Goal: Task Accomplishment & Management: Manage account settings

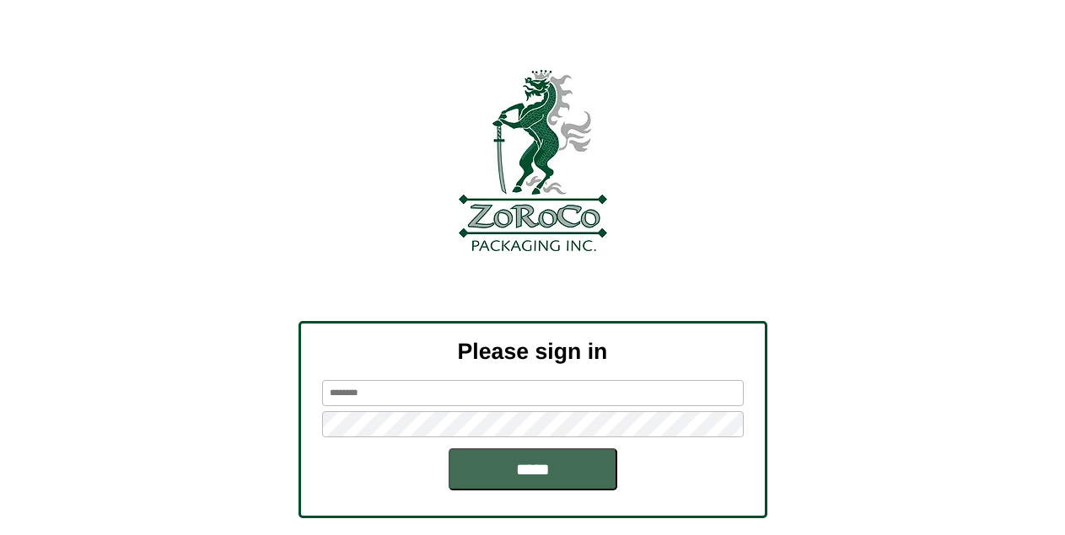
type input "*****"
click at [586, 466] on input "*****" at bounding box center [533, 470] width 169 height 42
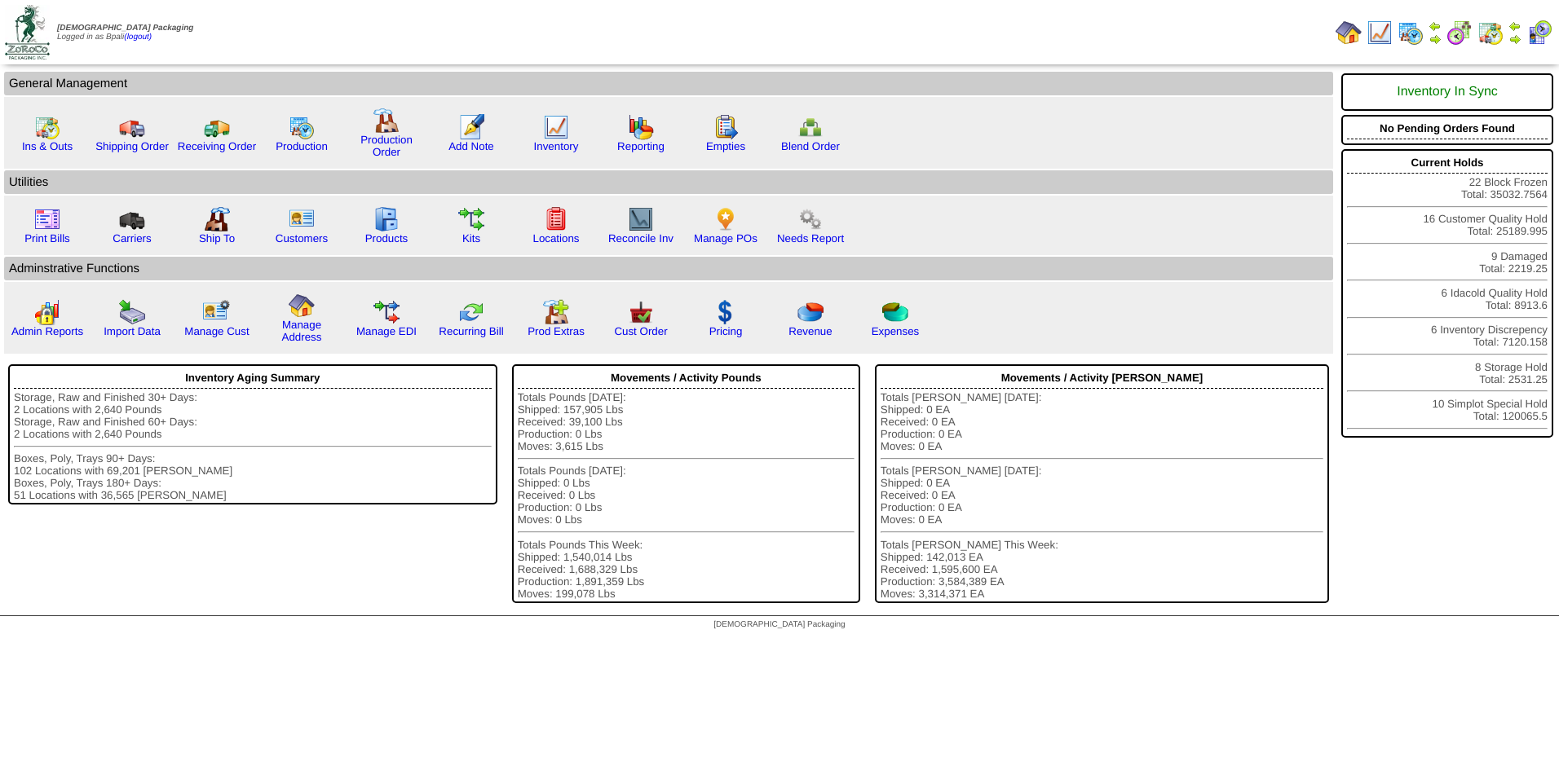
click at [1515, 28] on img at bounding box center [1515, 25] width 13 height 13
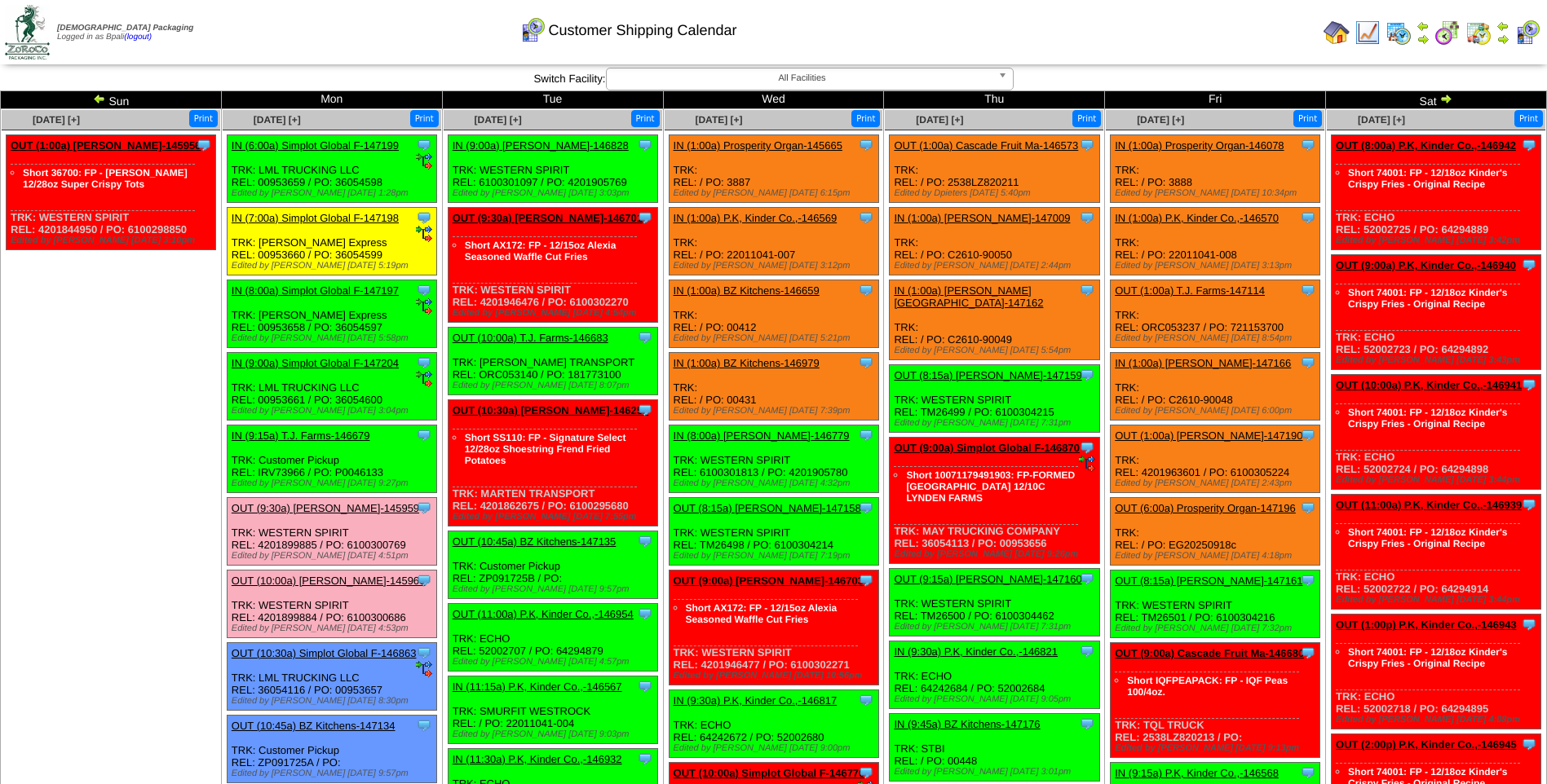
click at [60, 335] on ul "Clone Item OUT (1:00a) Lamb-Weston-145956 Lamb-Weston ScheduleID: 145956 1800 C…" at bounding box center [111, 256] width 219 height 245
click at [94, 101] on img at bounding box center [99, 98] width 13 height 13
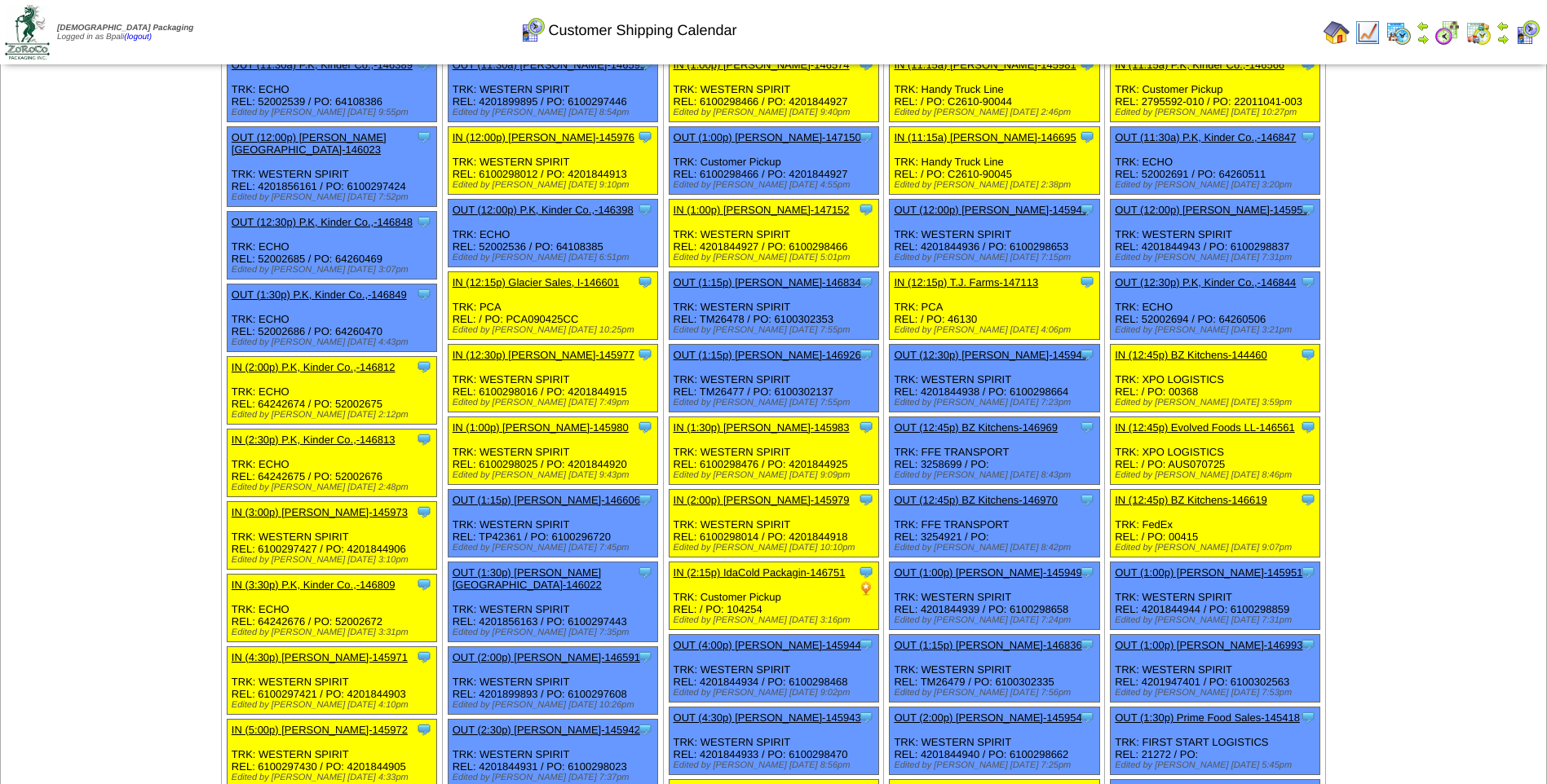
scroll to position [1495, 0]
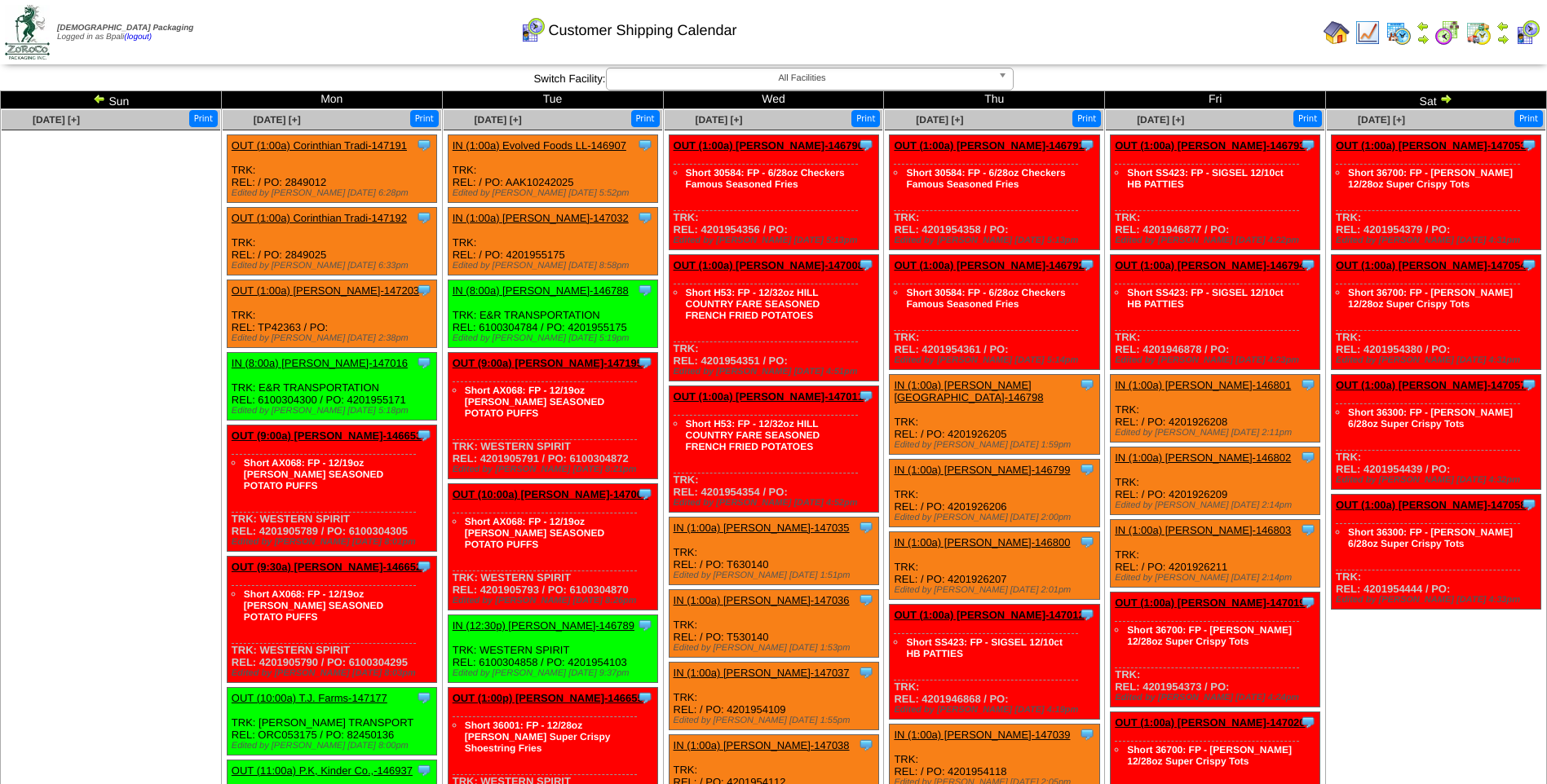
click at [110, 297] on ul at bounding box center [111, 252] width 219 height 245
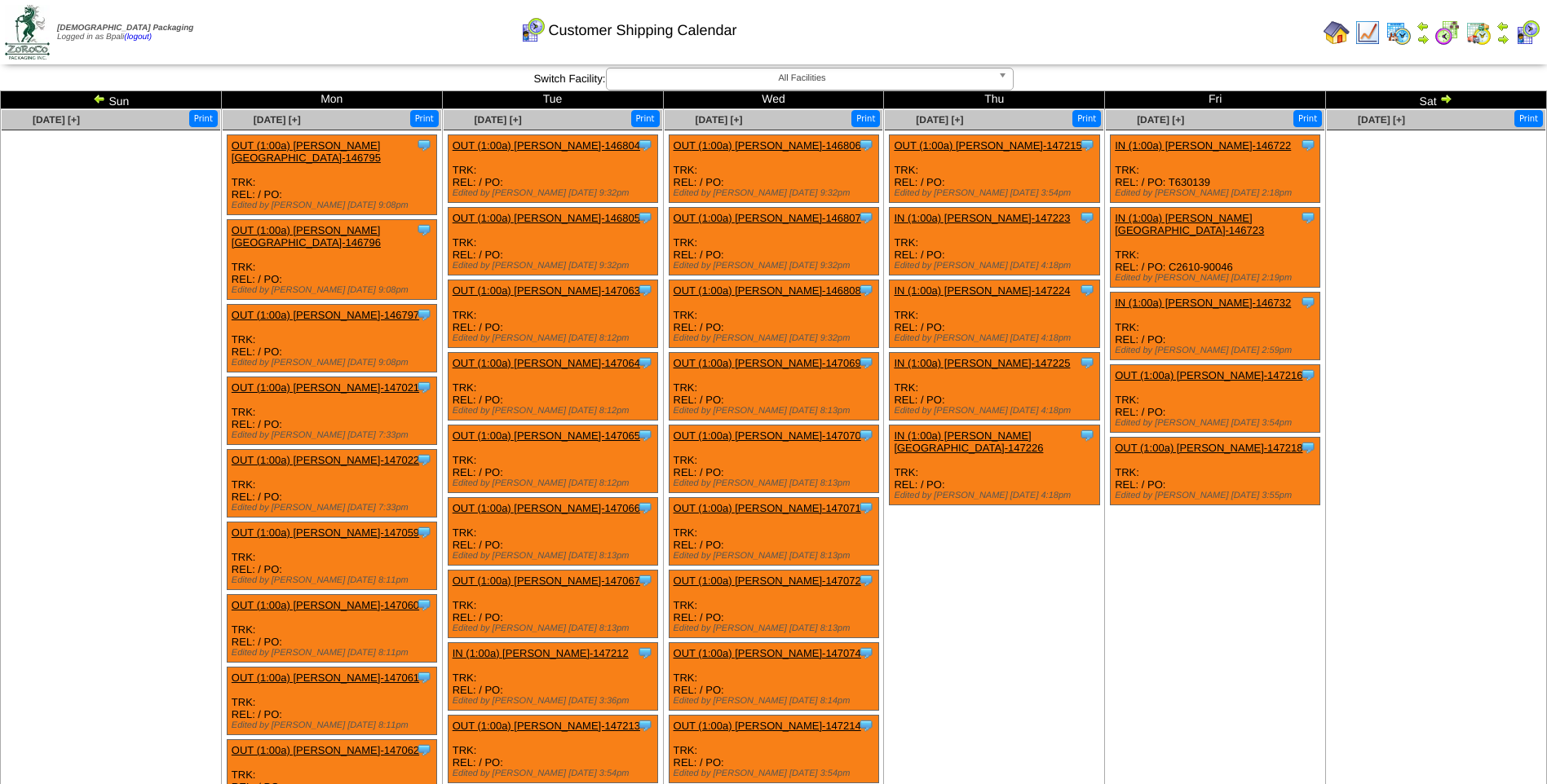
click at [129, 294] on ul at bounding box center [111, 252] width 219 height 245
click at [213, 242] on ul at bounding box center [111, 252] width 219 height 245
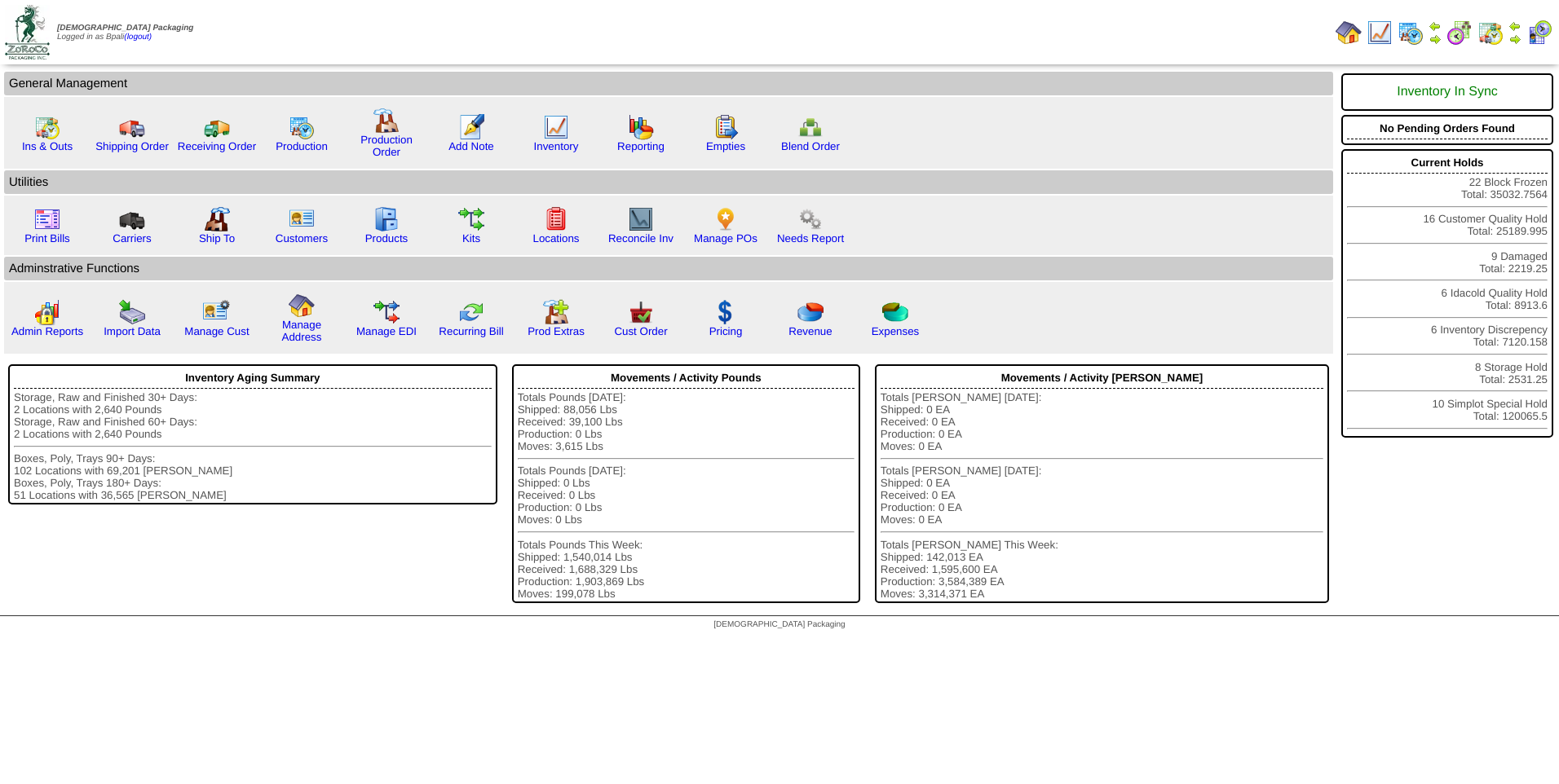
click at [1514, 28] on img at bounding box center [1515, 25] width 13 height 13
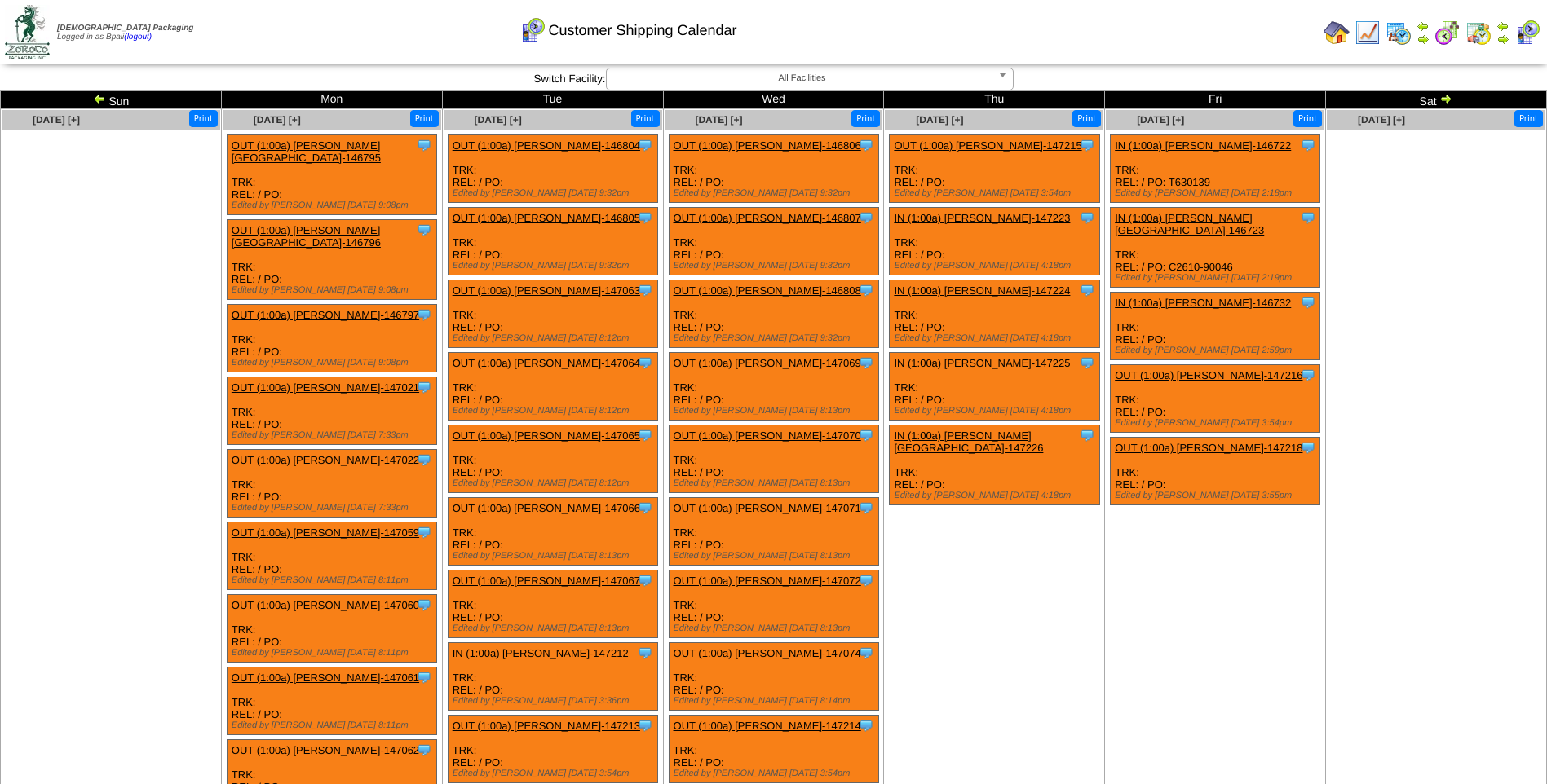
click at [94, 98] on img at bounding box center [99, 98] width 13 height 13
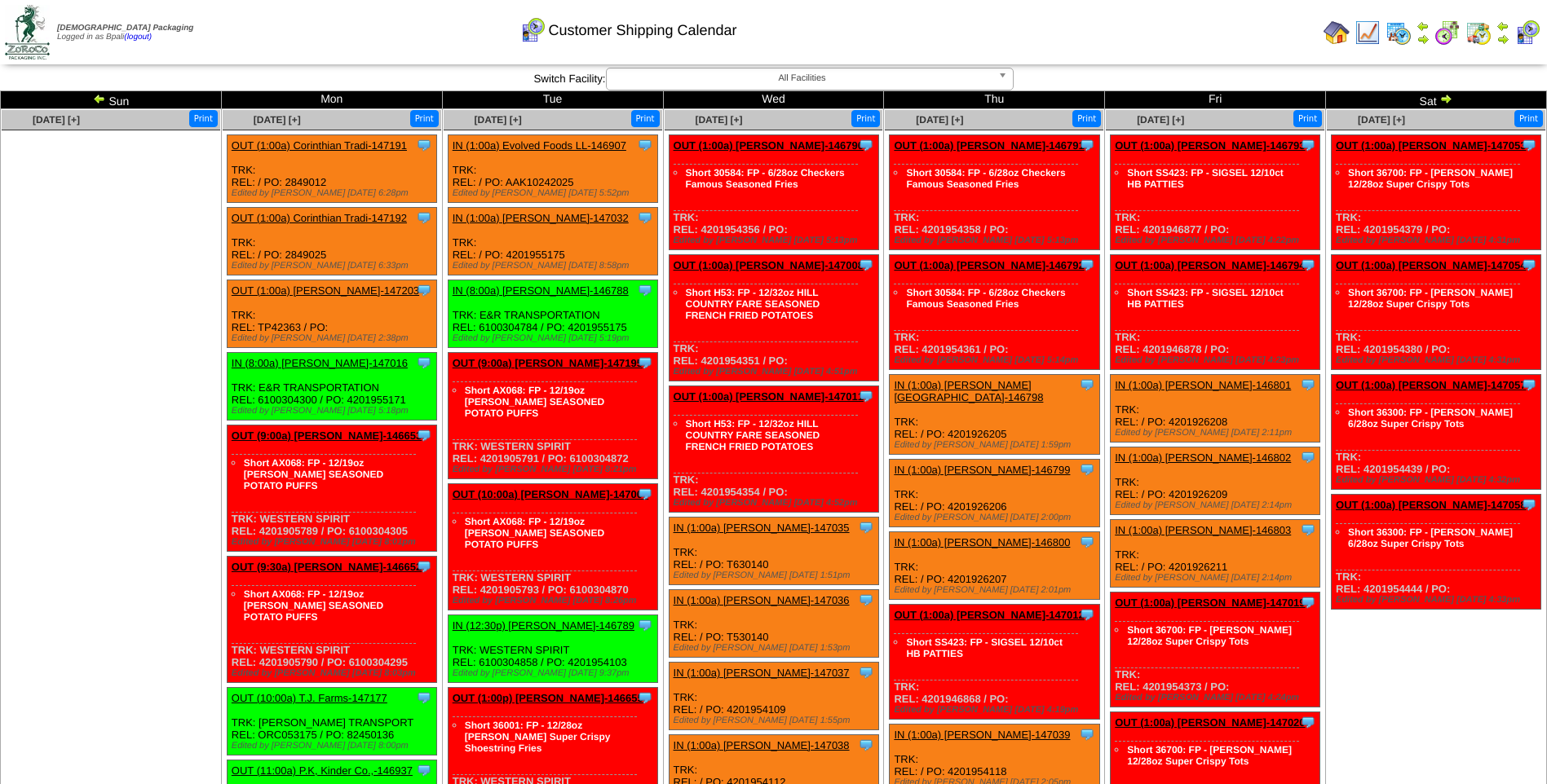
click at [101, 99] on img at bounding box center [99, 98] width 13 height 13
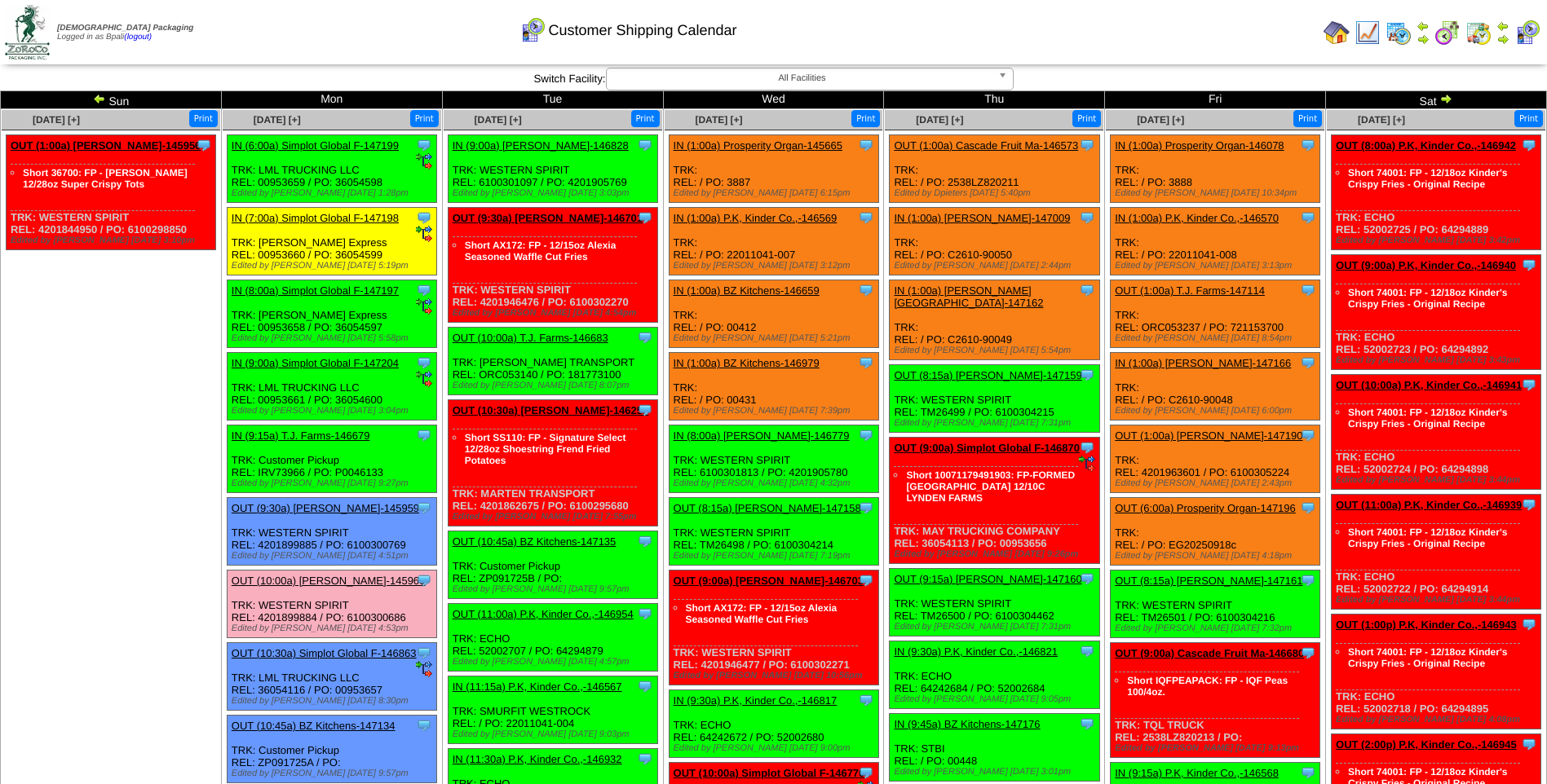
click at [125, 248] on div "Clone Item OUT (1:00a) Lamb-Weston-145956 Lamb-Weston ScheduleID: 145956 1800 C…" at bounding box center [111, 192] width 210 height 115
click at [117, 325] on ul "Clone Item OUT (1:00a) Lamb-Weston-145956 Lamb-Weston ScheduleID: 145956 1800 C…" at bounding box center [111, 256] width 219 height 245
click at [1444, 96] on img at bounding box center [1445, 98] width 13 height 13
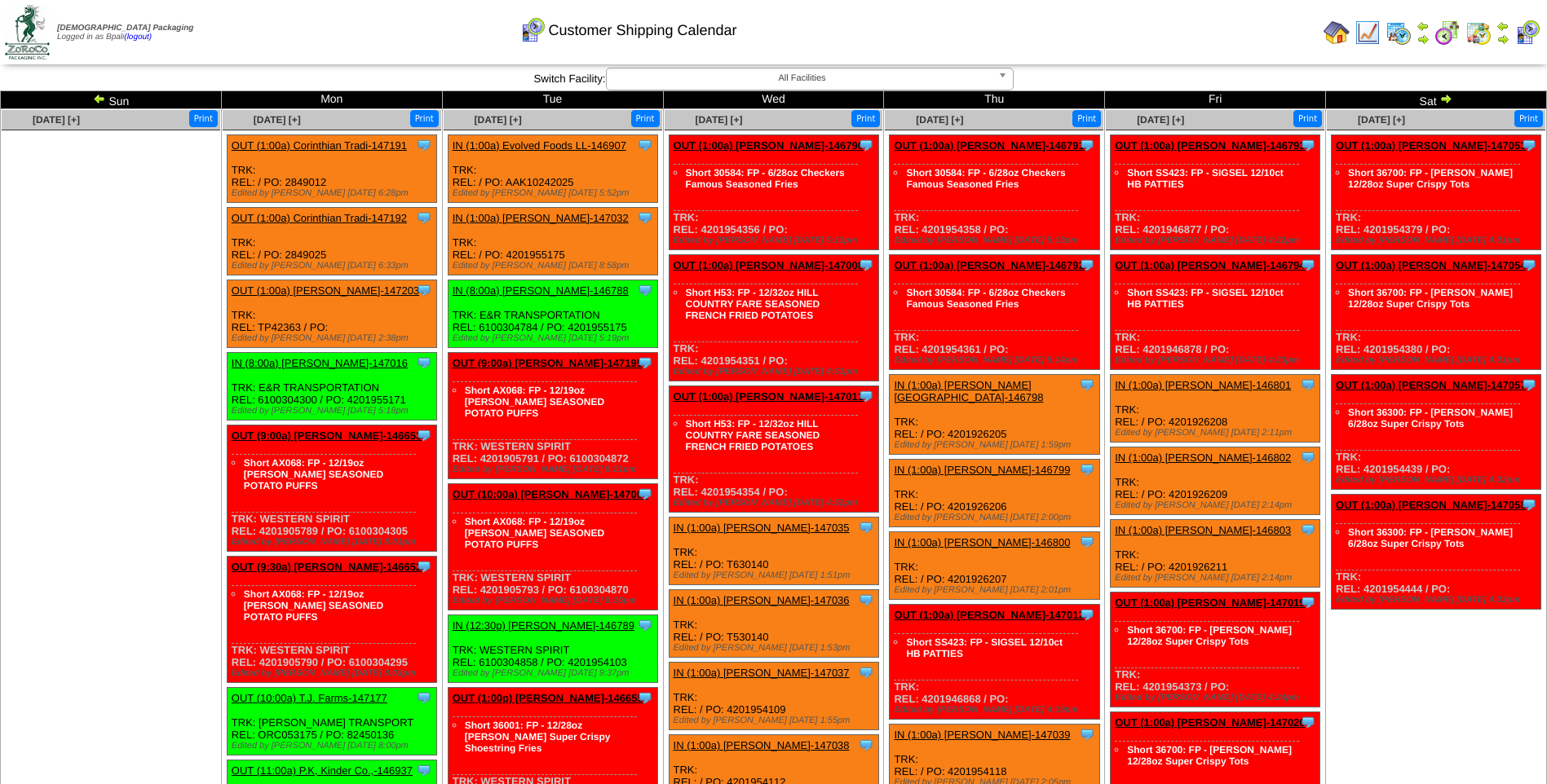
click at [1444, 96] on img at bounding box center [1445, 98] width 13 height 13
